Goal: Task Accomplishment & Management: Use online tool/utility

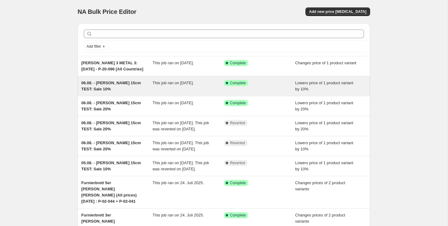
click at [105, 82] on span "06.08. - [PERSON_NAME] 15cm TEST: Sale 10%" at bounding box center [111, 86] width 60 height 11
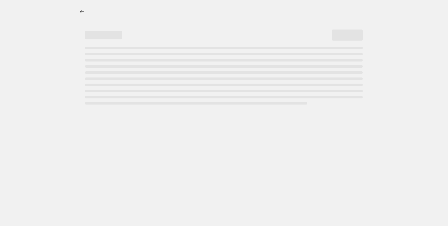
select select "percentage"
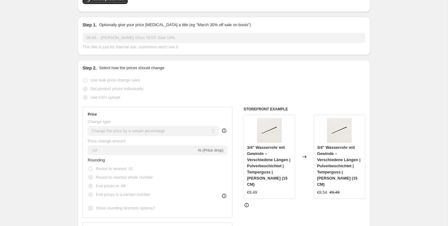
scroll to position [78, 0]
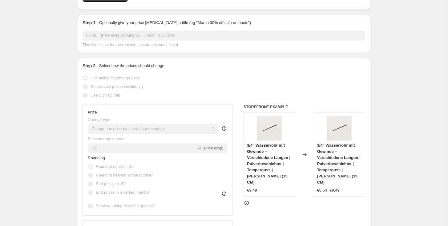
click at [247, 203] on icon at bounding box center [247, 204] width 1 height 2
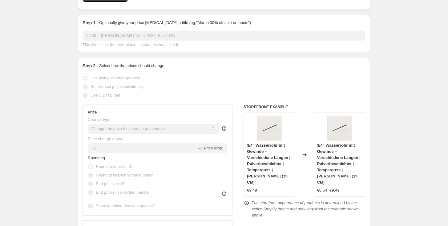
click at [247, 203] on icon at bounding box center [247, 204] width 1 height 2
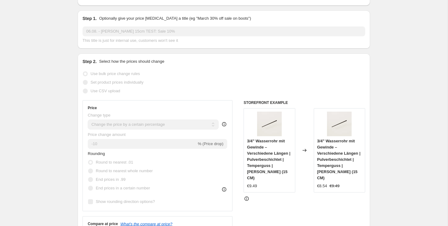
scroll to position [83, 0]
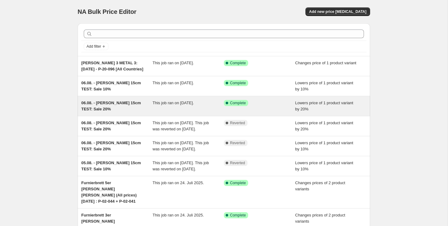
click at [126, 109] on div "06.08. - [PERSON_NAME] 15cm TEST: Sale 20%" at bounding box center [116, 106] width 71 height 12
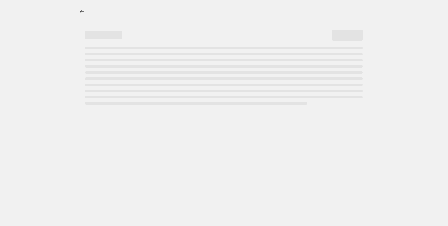
select select "percentage"
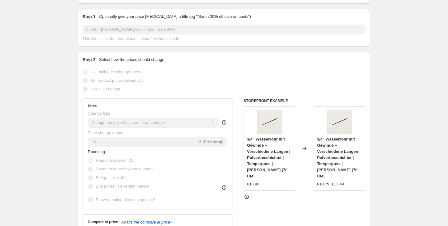
scroll to position [87, 0]
